Goal: Task Accomplishment & Management: Complete application form

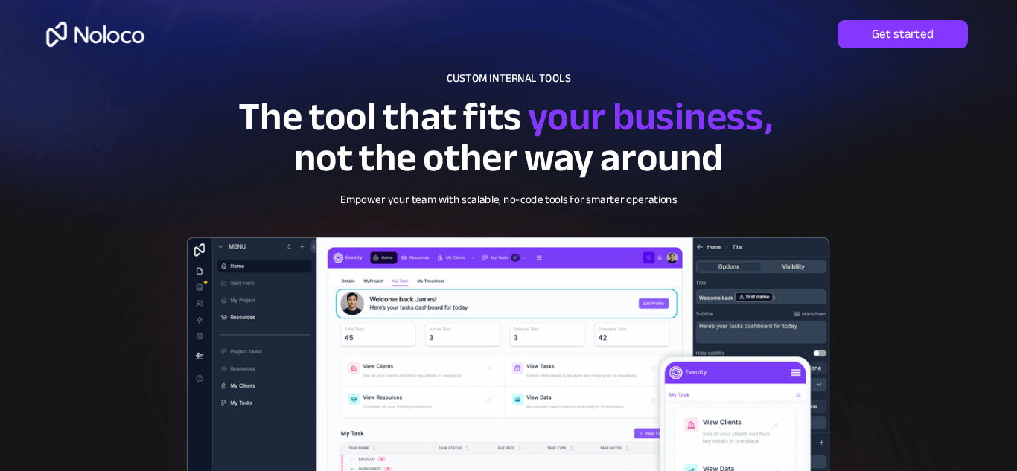
scroll to position [1, 0]
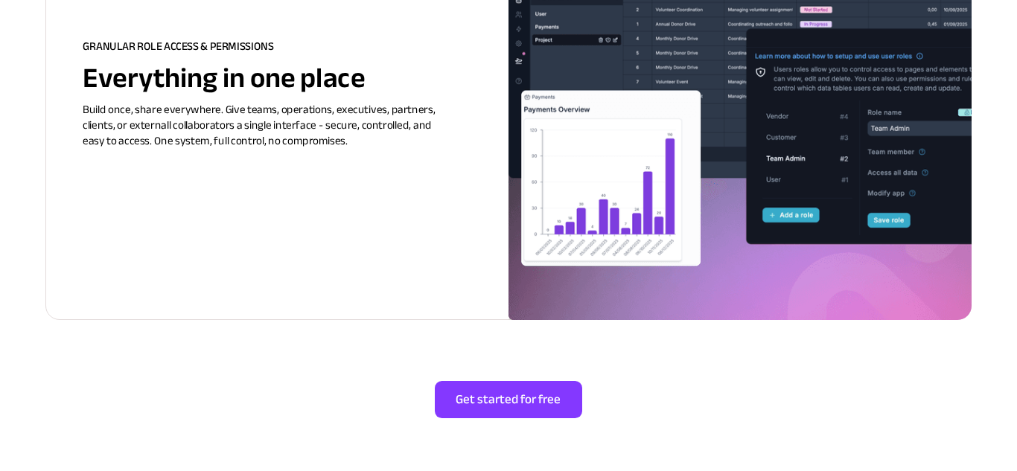
scroll to position [2756, 0]
